Goal: Information Seeking & Learning: Check status

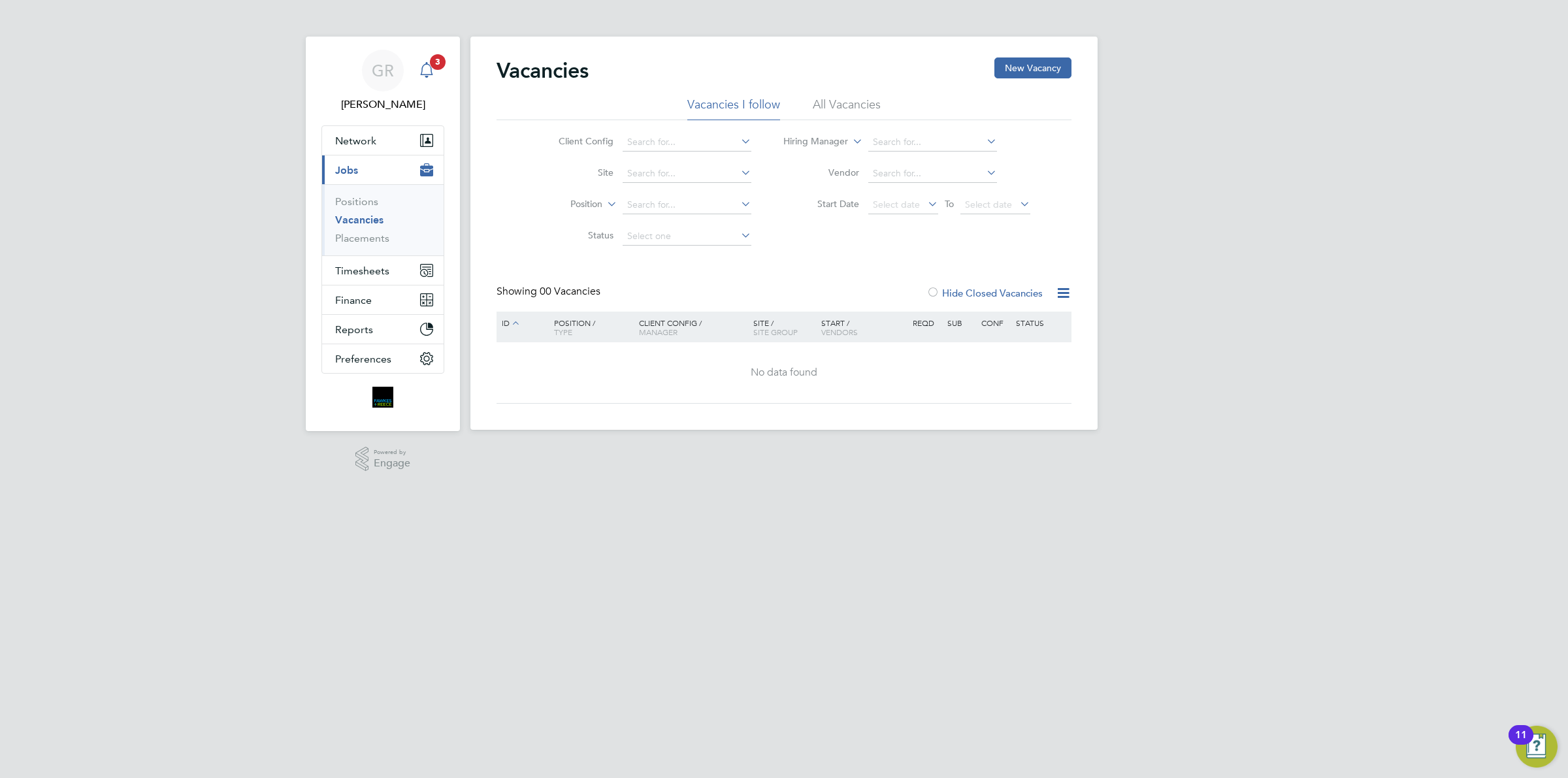
click at [424, 60] on div "Main navigation" at bounding box center [426, 71] width 26 height 26
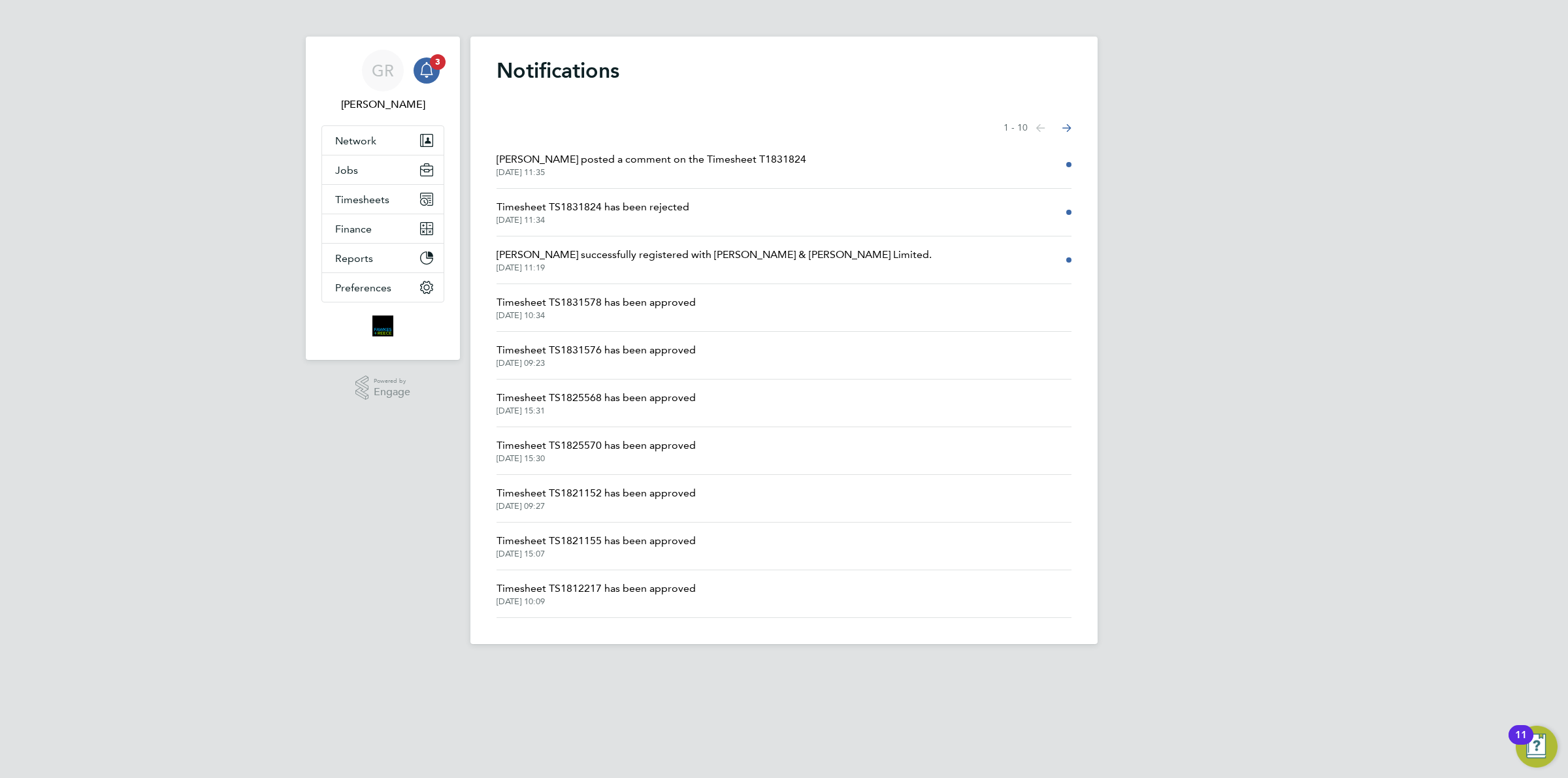
click at [624, 214] on span "Timesheet TS1831824 has been rejected" at bounding box center [592, 207] width 192 height 16
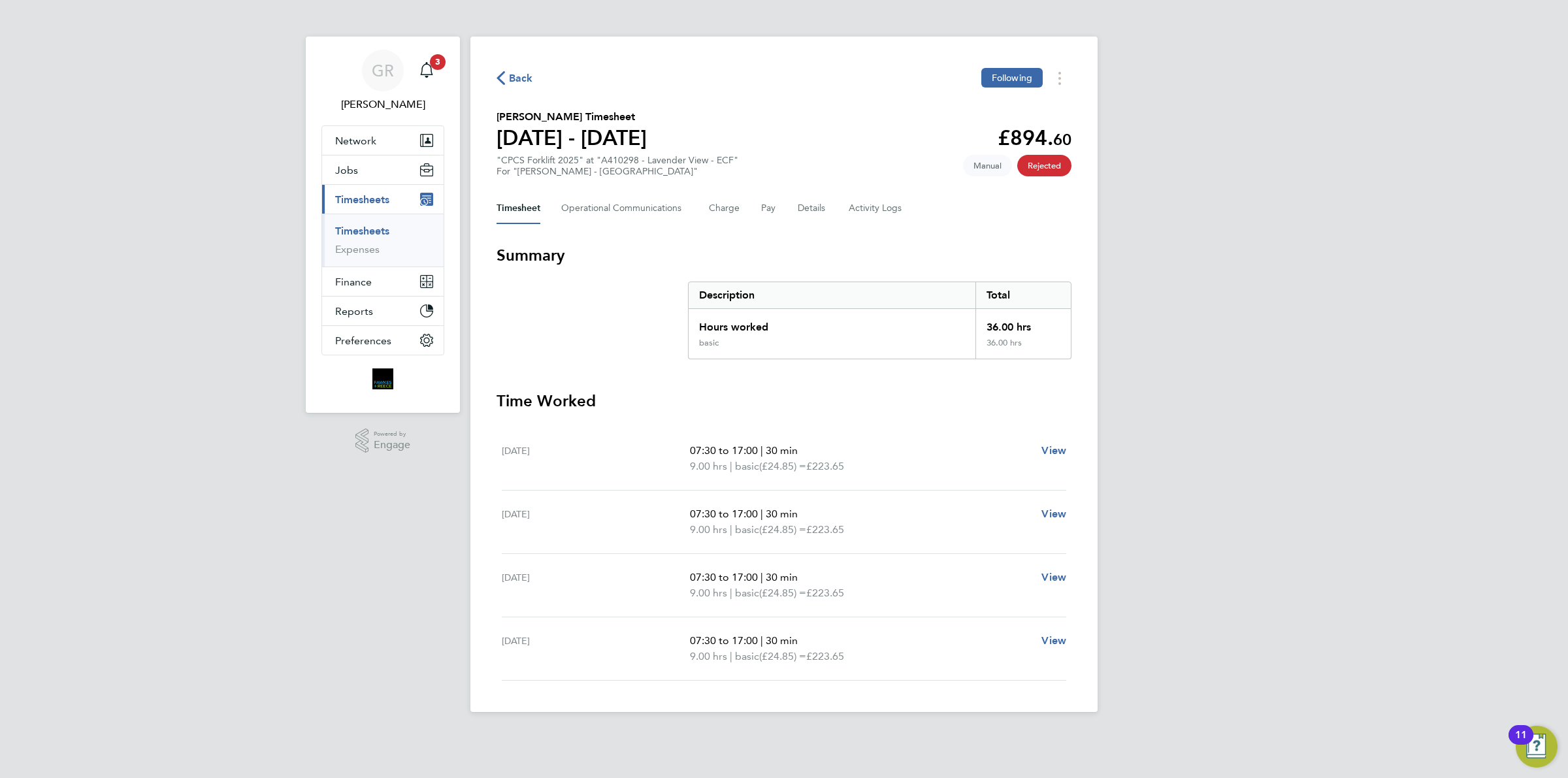
click at [701, 206] on div "Timesheet Operational Communications Charge Pay Details Activity Logs" at bounding box center [784, 208] width 575 height 31
click at [858, 209] on Logs-tab "Activity Logs" at bounding box center [876, 208] width 55 height 31
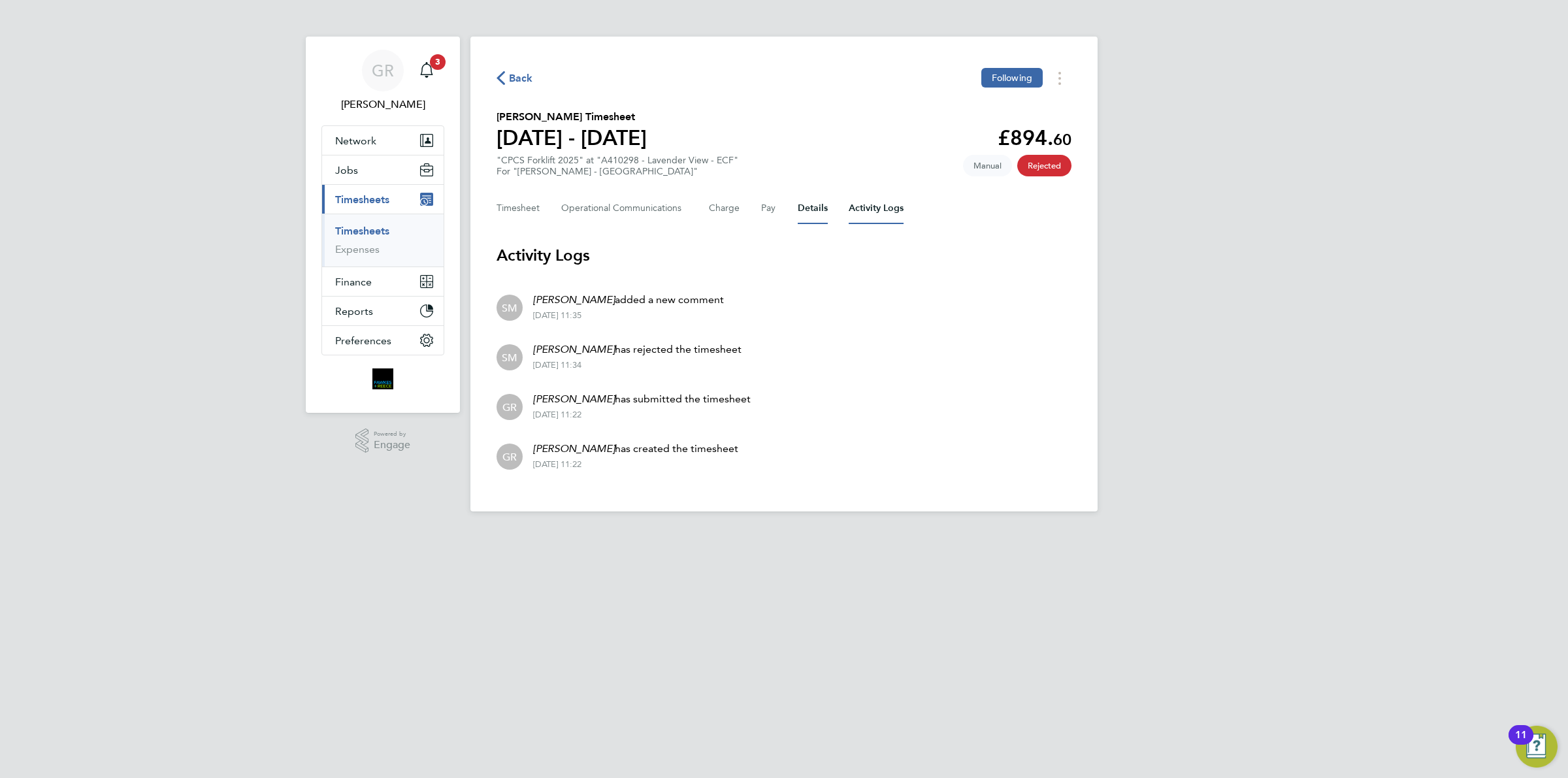
click at [813, 211] on button "Details" at bounding box center [812, 208] width 30 height 31
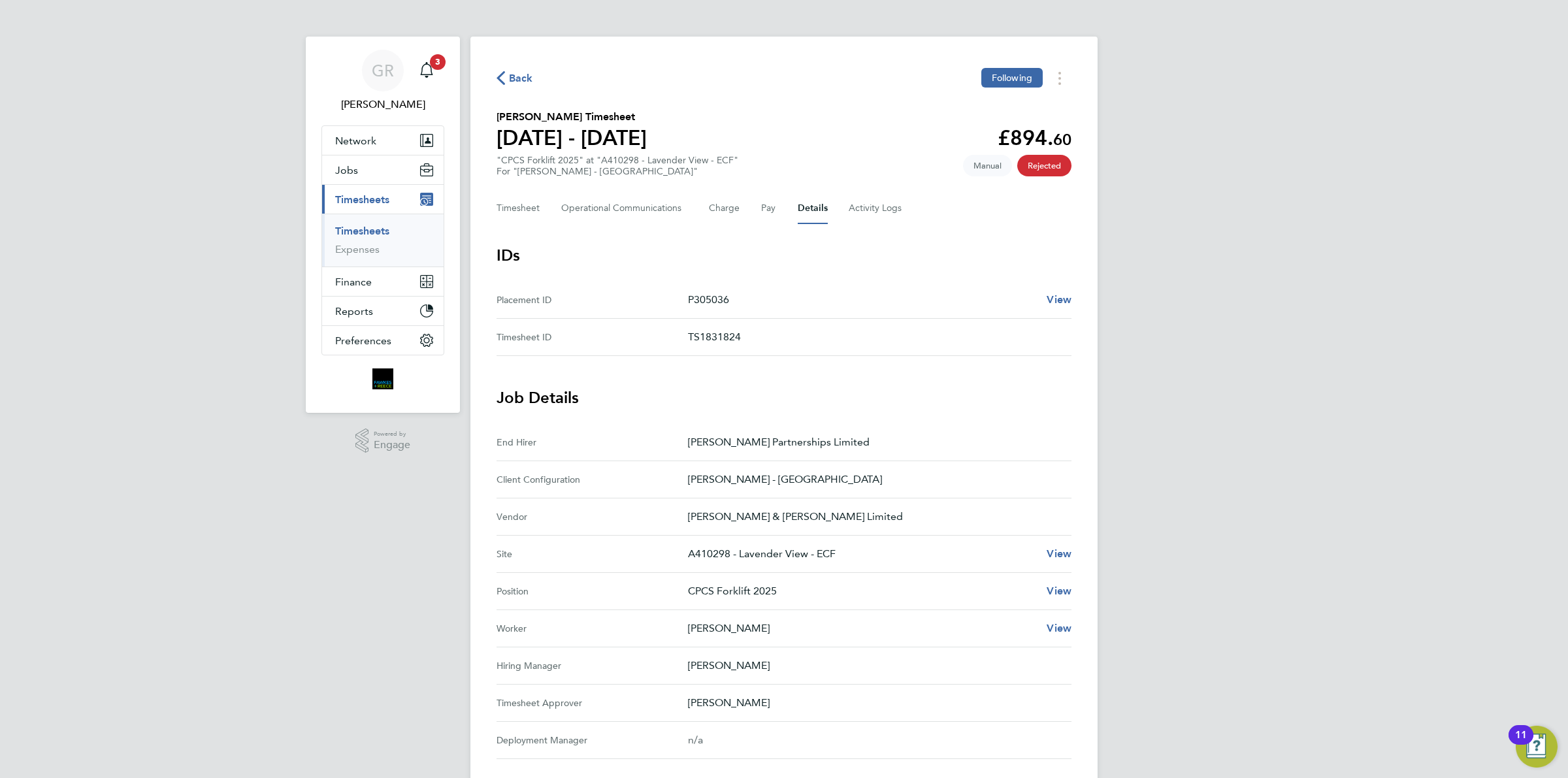
click at [758, 209] on div "Timesheet Operational Communications Charge Pay Details Activity Logs" at bounding box center [784, 208] width 575 height 31
click at [647, 213] on Communications-tab "Operational Communications" at bounding box center [624, 208] width 126 height 31
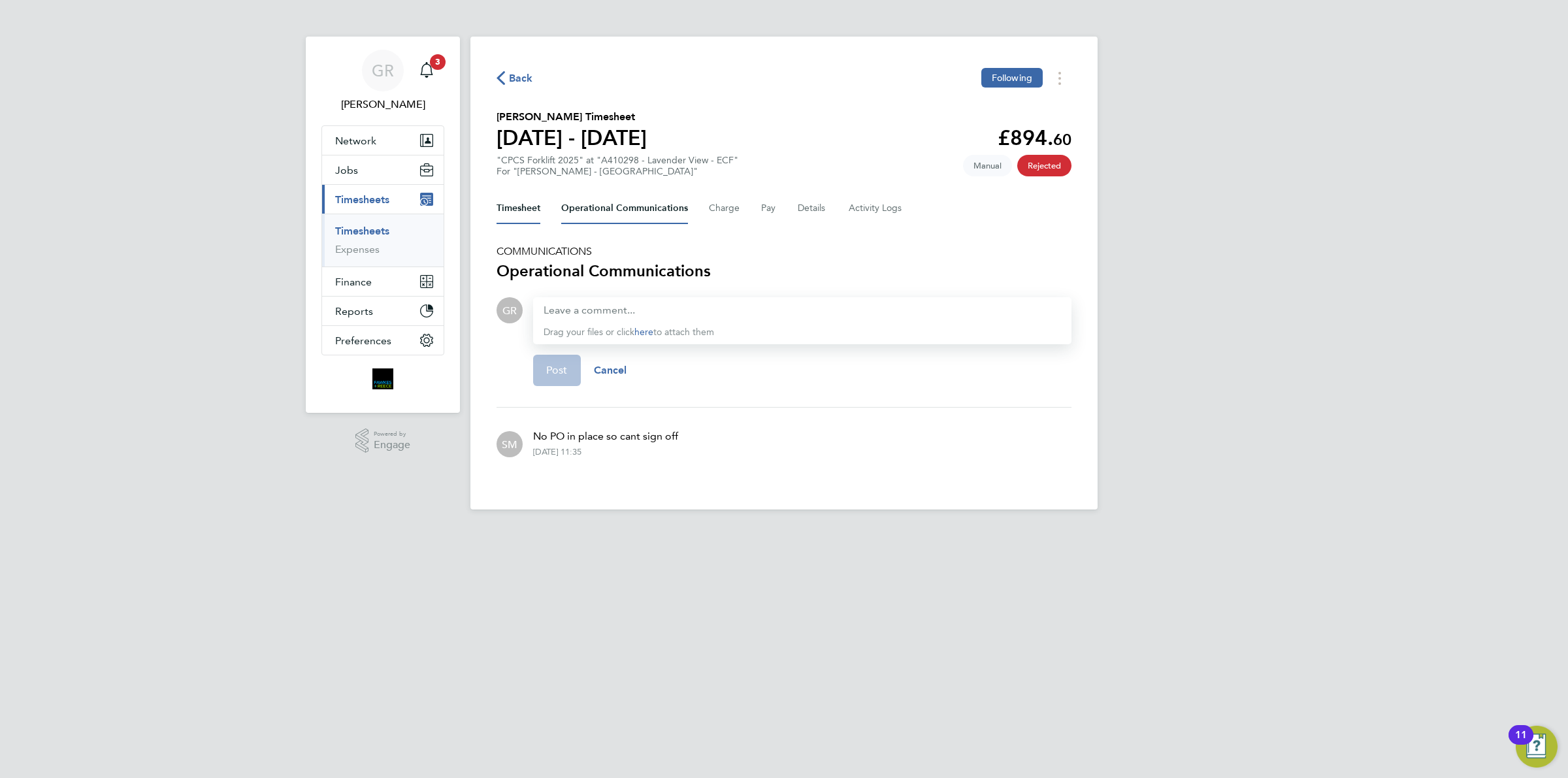
click at [508, 208] on button "Timesheet" at bounding box center [518, 208] width 44 height 31
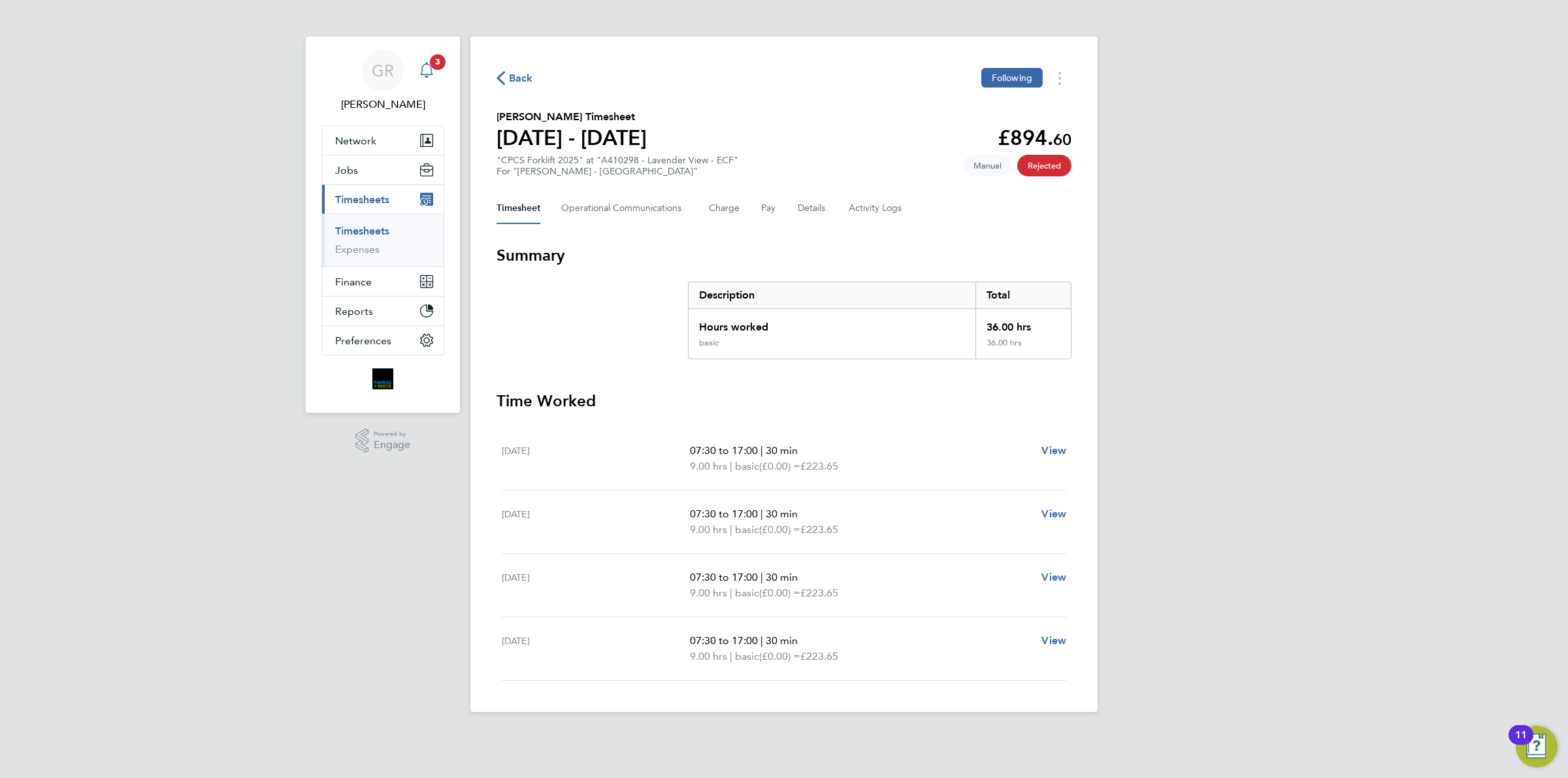
click at [430, 69] on icon "Main navigation" at bounding box center [426, 69] width 16 height 16
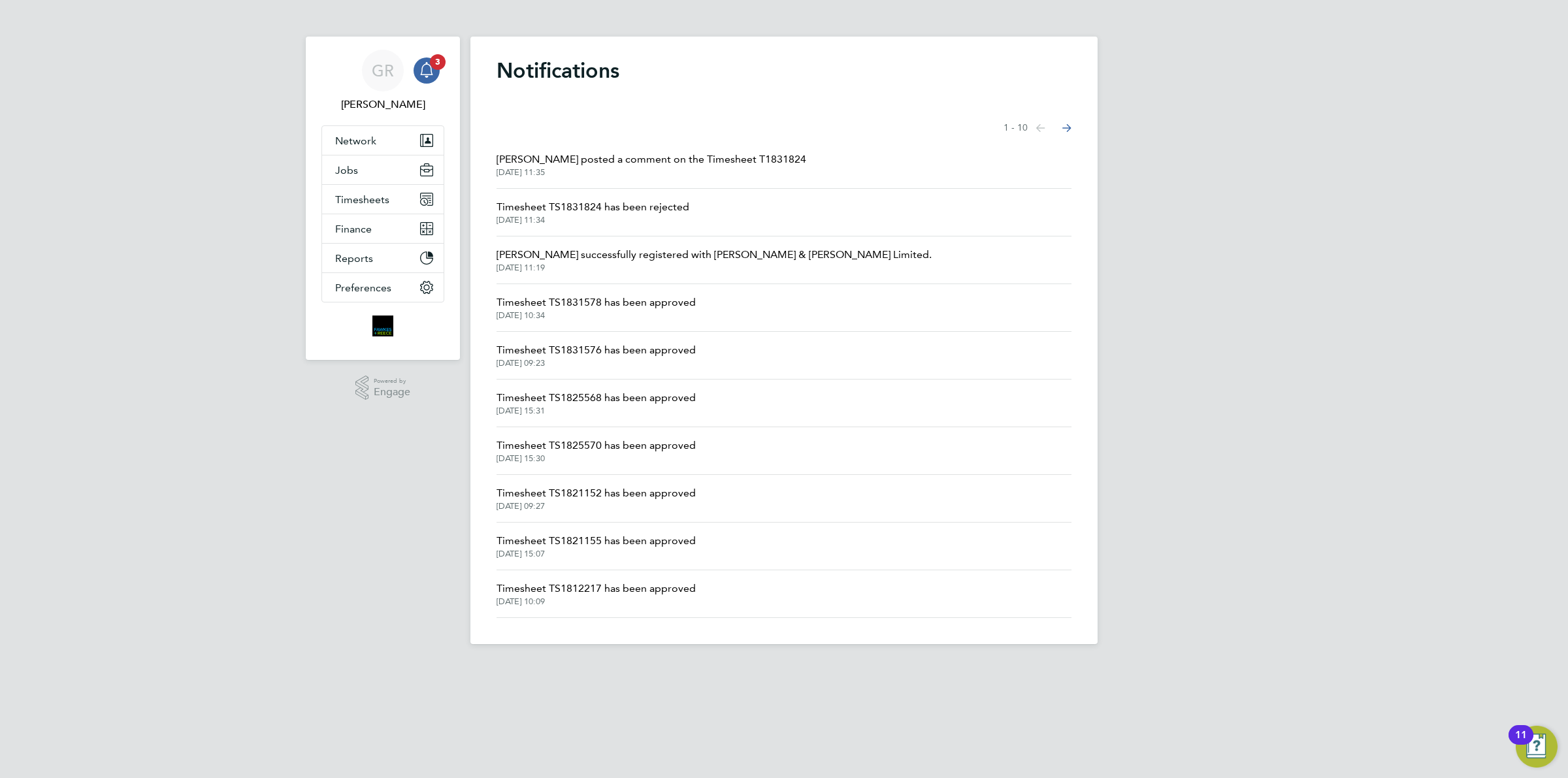
click at [576, 157] on span "[PERSON_NAME] posted a comment on the Timesheet T1831824" at bounding box center [651, 159] width 310 height 16
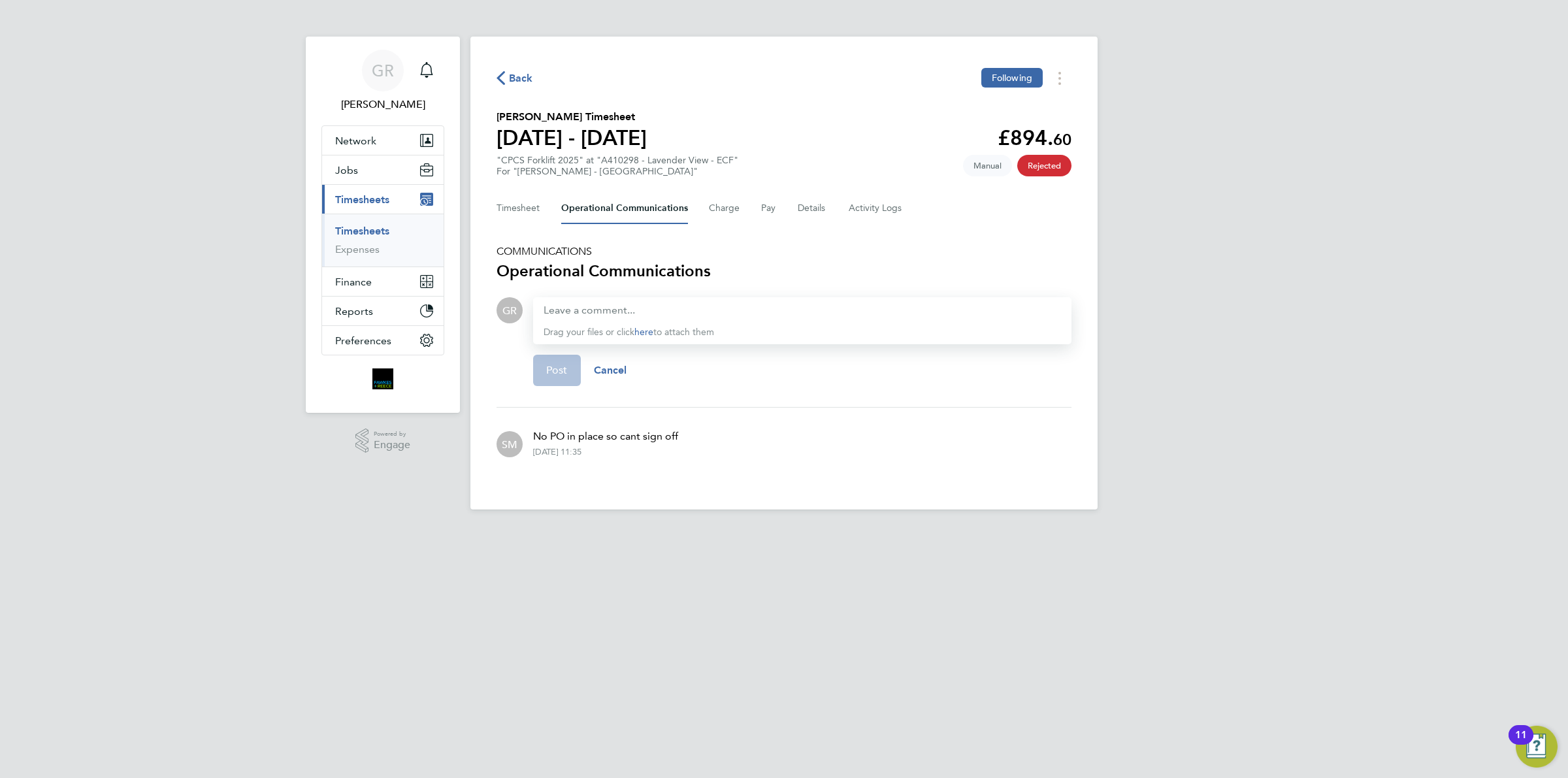
click at [512, 83] on span "Back" at bounding box center [521, 78] width 24 height 16
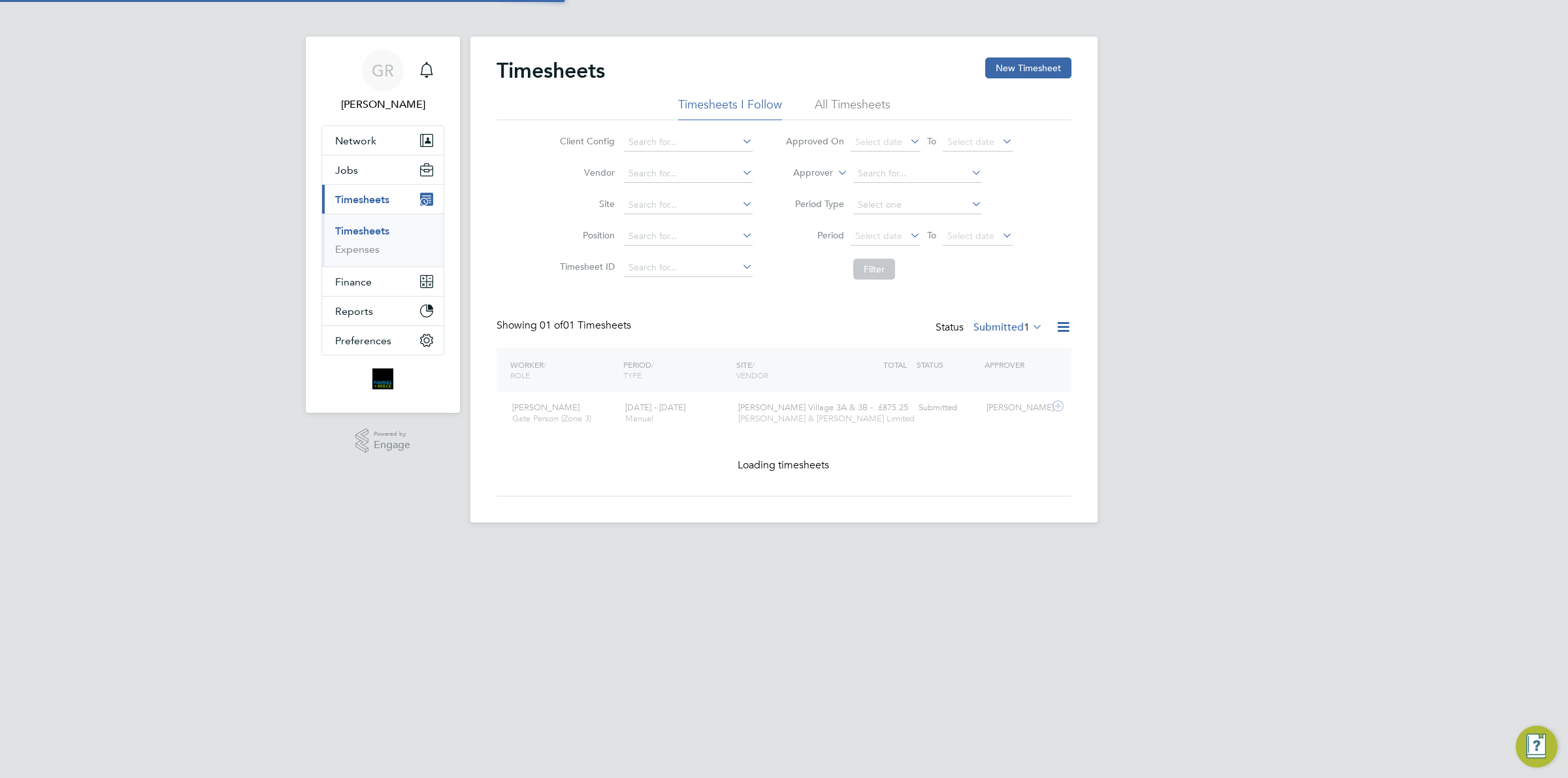
scroll to position [33, 113]
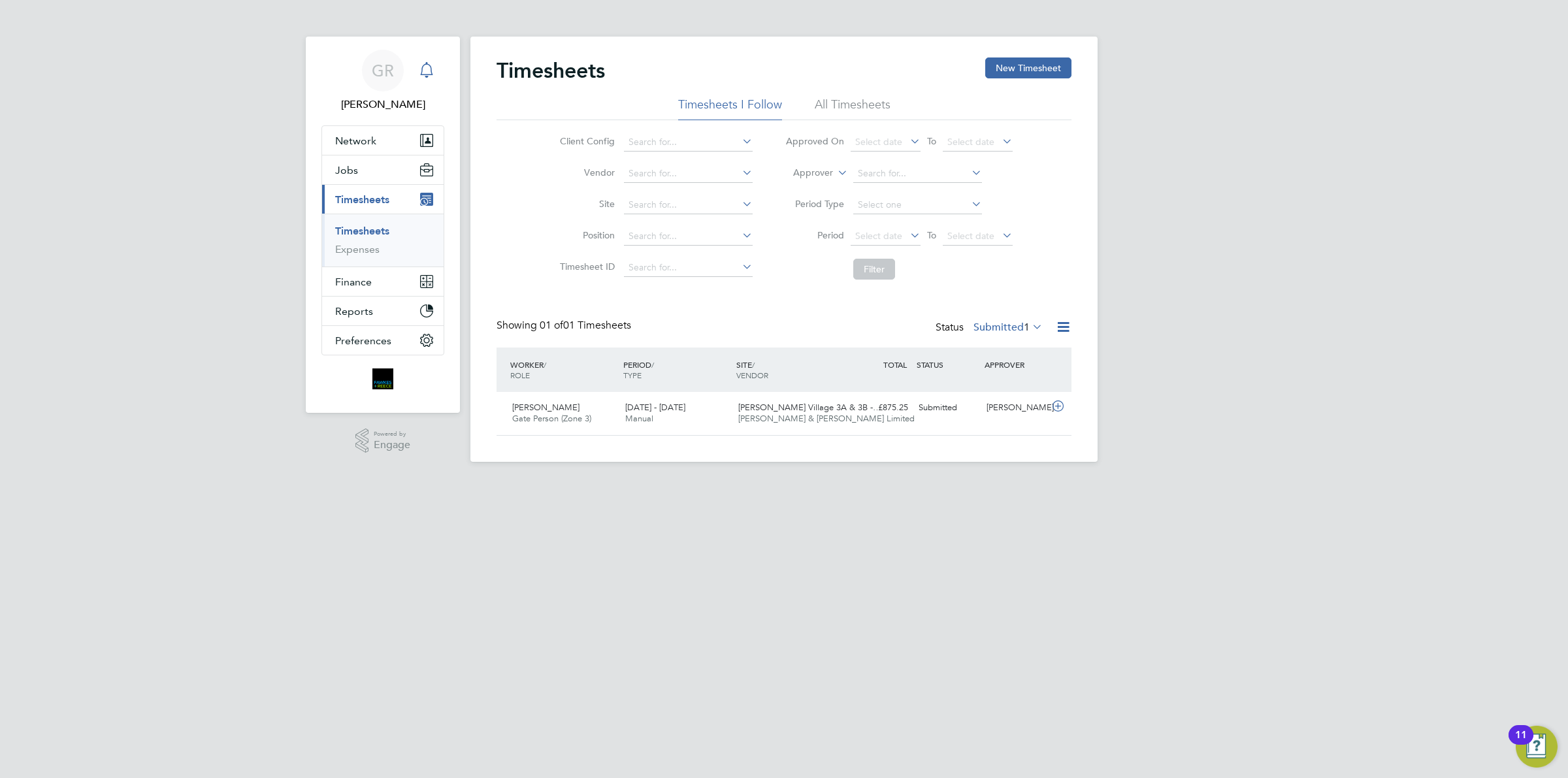
click at [429, 75] on icon "Main navigation" at bounding box center [426, 69] width 16 height 16
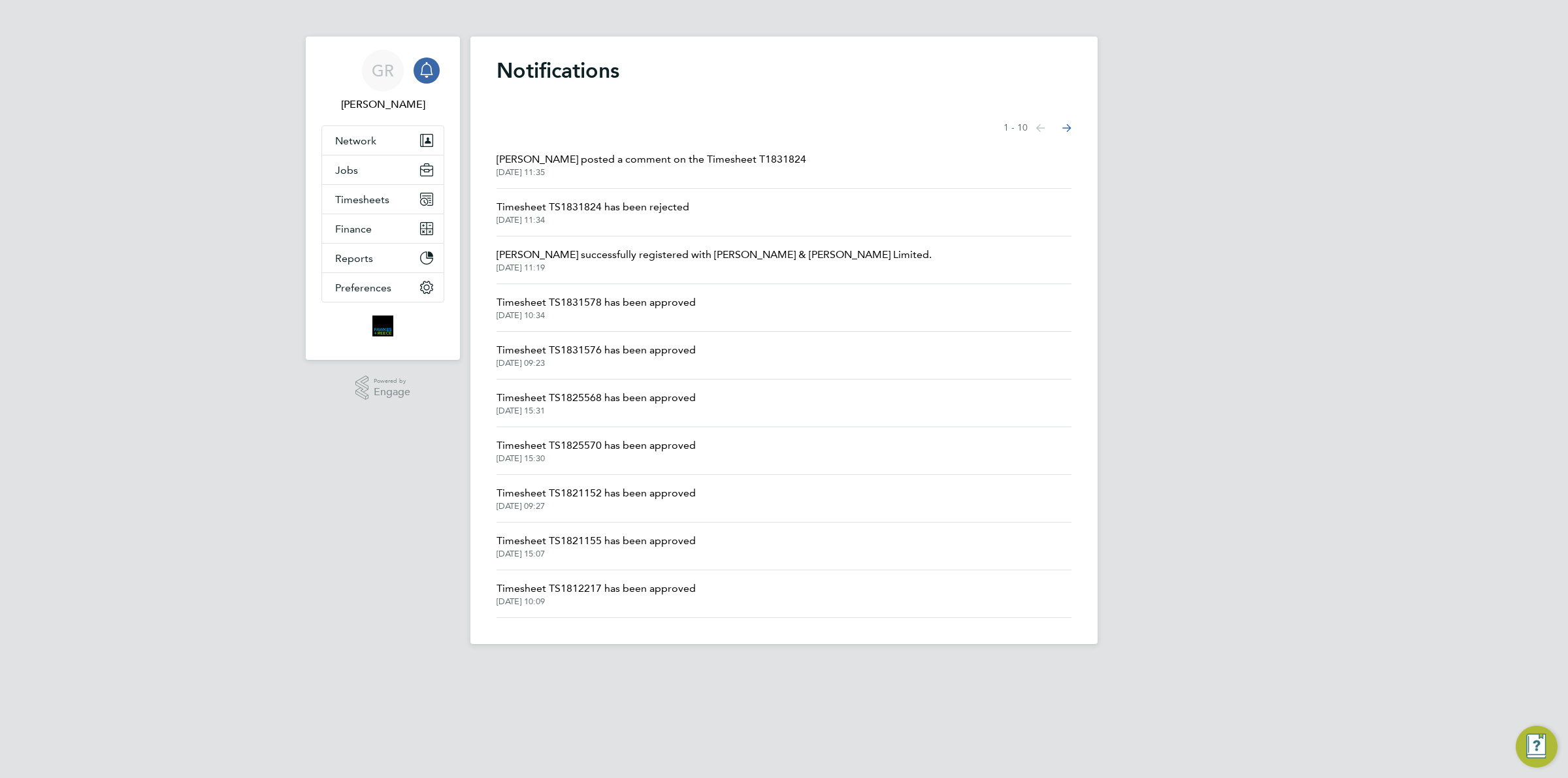
click at [604, 215] on span "[DATE] 11:34" at bounding box center [592, 220] width 192 height 10
